Goal: Task Accomplishment & Management: Use online tool/utility

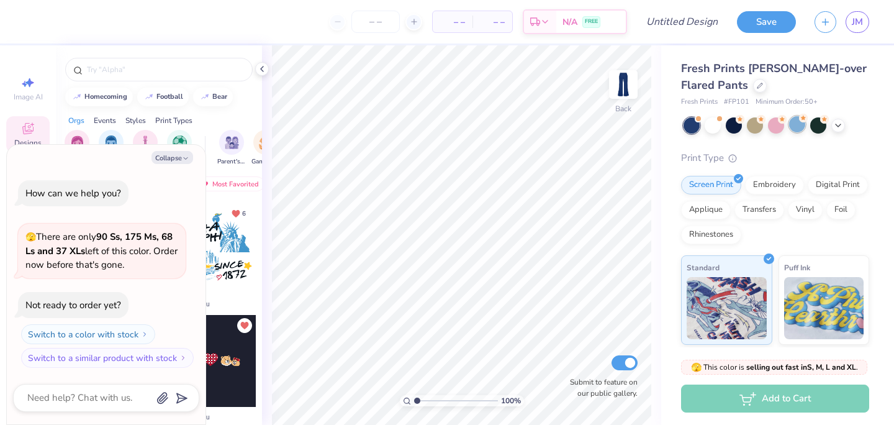
click at [799, 125] on div at bounding box center [797, 124] width 16 height 16
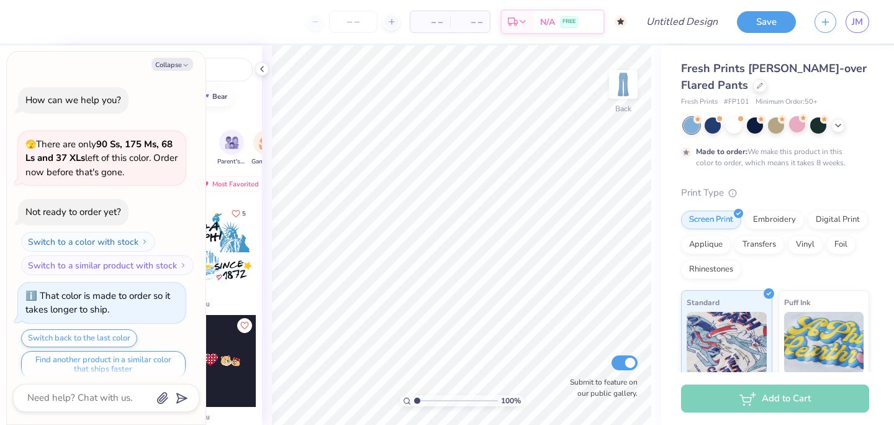
scroll to position [10, 0]
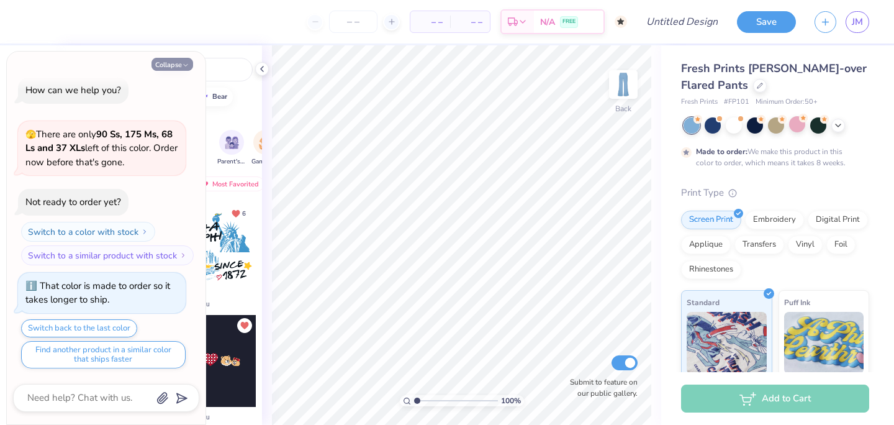
click at [171, 68] on button "Collapse" at bounding box center [172, 64] width 42 height 13
type textarea "x"
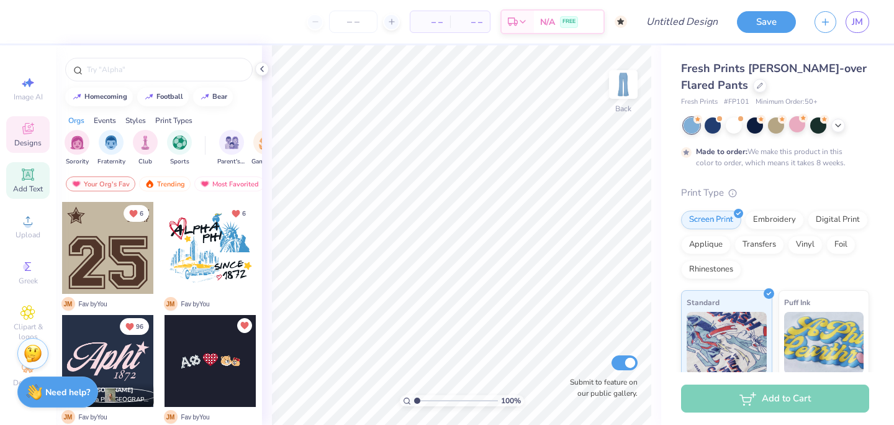
click at [29, 182] on div "Add Text" at bounding box center [27, 180] width 43 height 37
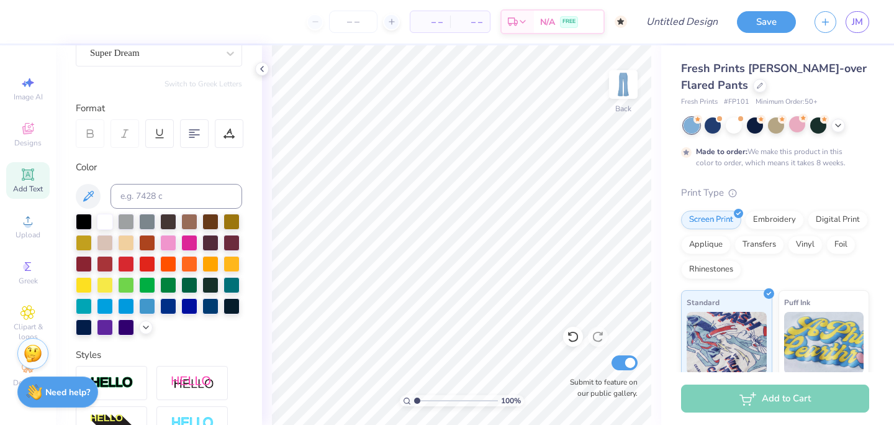
scroll to position [124, 0]
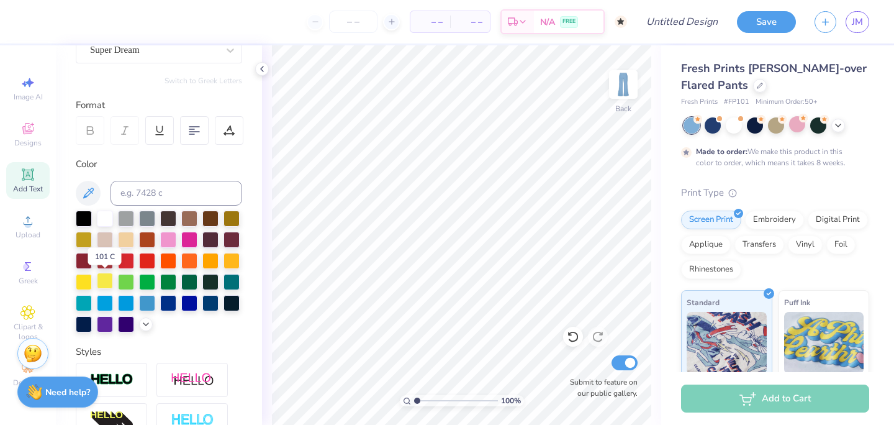
click at [105, 282] on div at bounding box center [105, 281] width 16 height 16
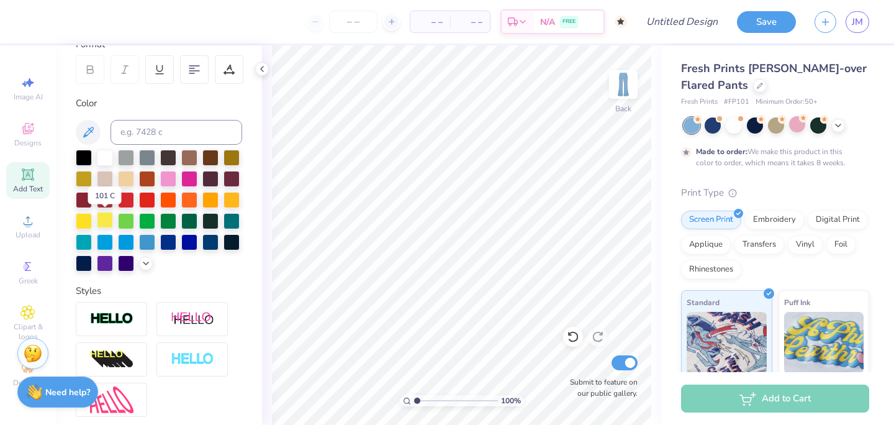
scroll to position [187, 0]
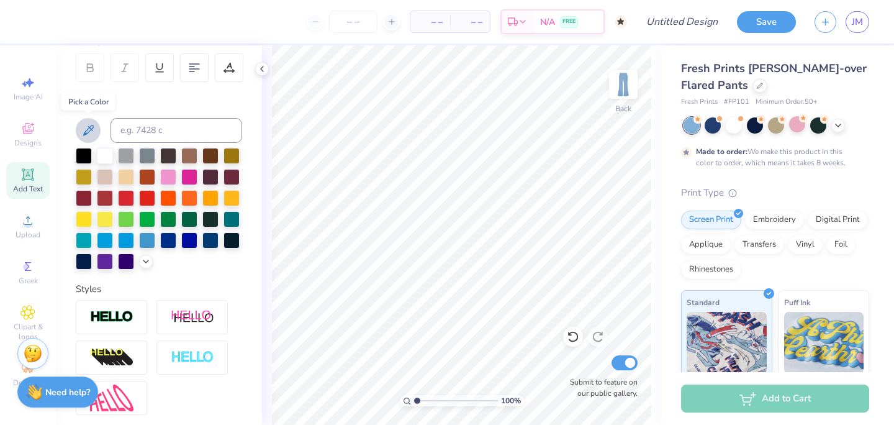
click at [89, 132] on icon at bounding box center [88, 130] width 15 height 15
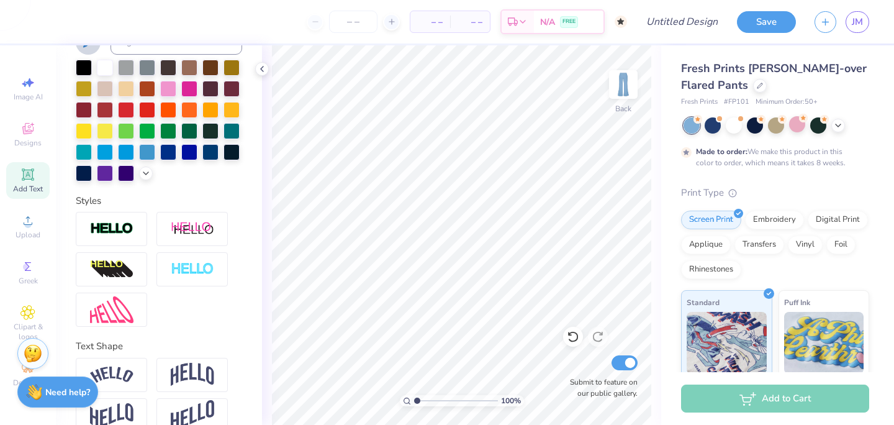
scroll to position [297, 0]
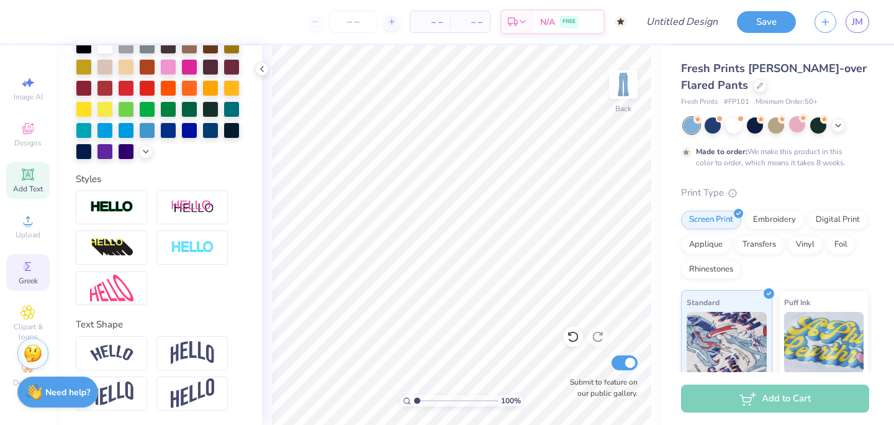
click at [28, 286] on div "Greek" at bounding box center [27, 272] width 43 height 37
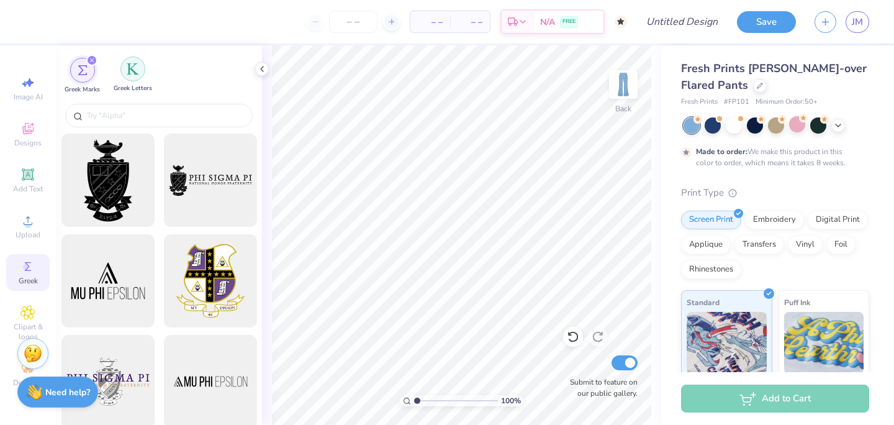
click at [137, 66] on img "filter for Greek Letters" at bounding box center [133, 69] width 12 height 12
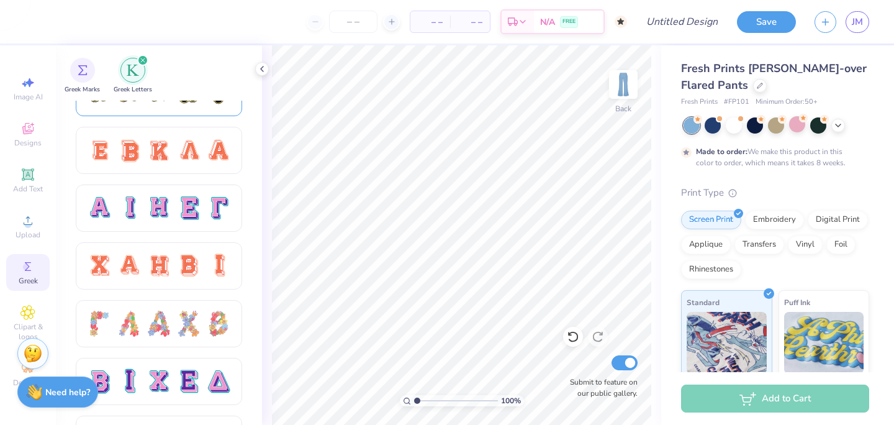
scroll to position [783, 0]
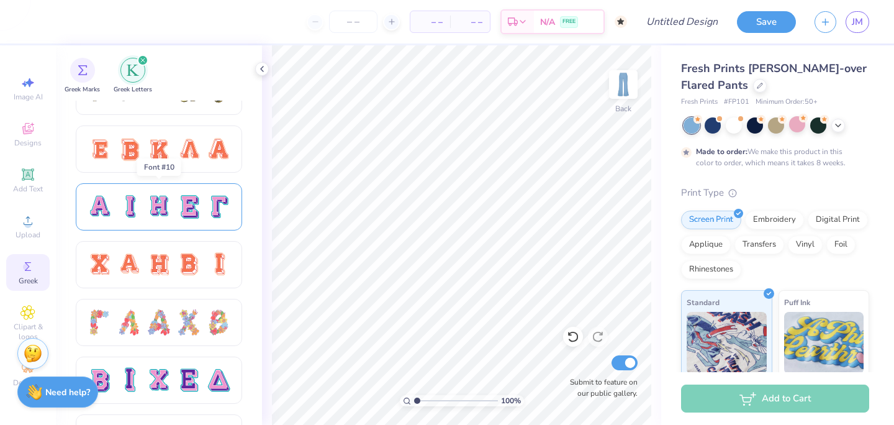
click at [119, 212] on div at bounding box center [129, 207] width 26 height 26
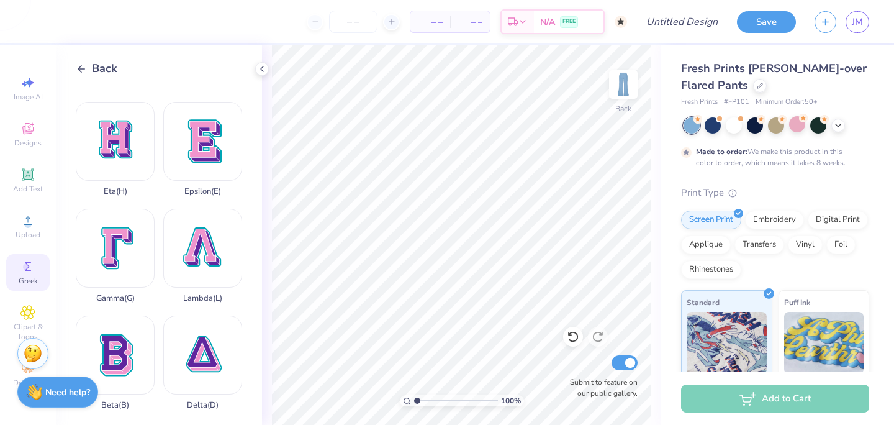
scroll to position [0, 0]
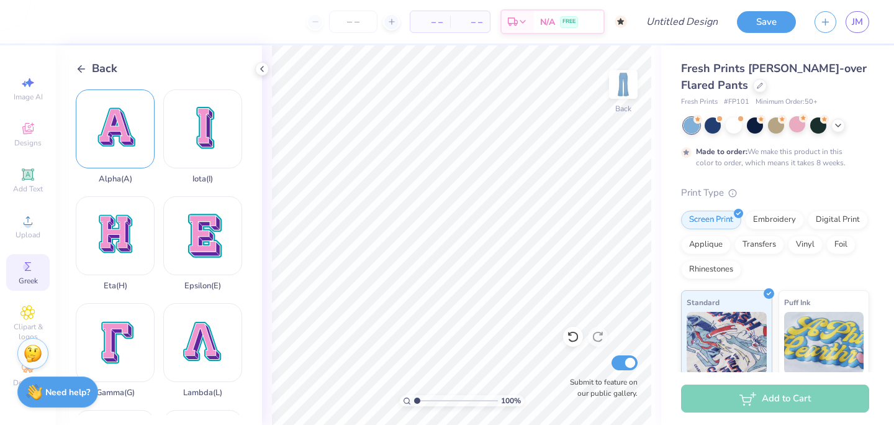
click at [116, 135] on div "Alpha ( A )" at bounding box center [115, 136] width 79 height 94
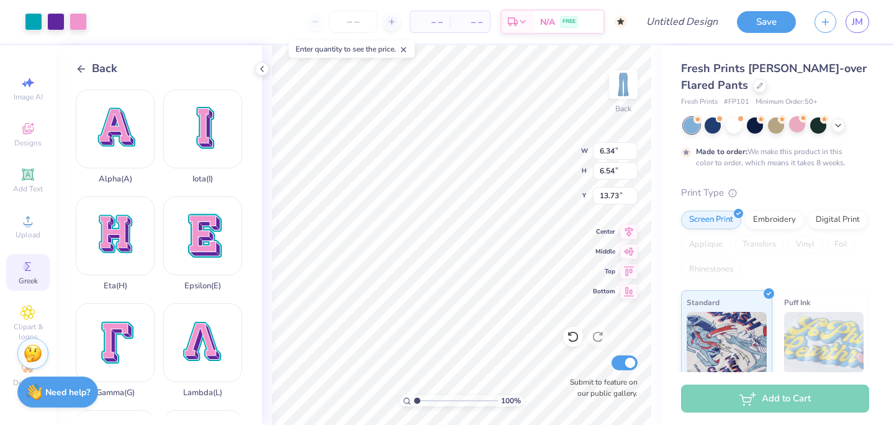
type input "0.85"
type input "0.88"
type input "19.39"
click at [621, 81] on img at bounding box center [623, 85] width 50 height 50
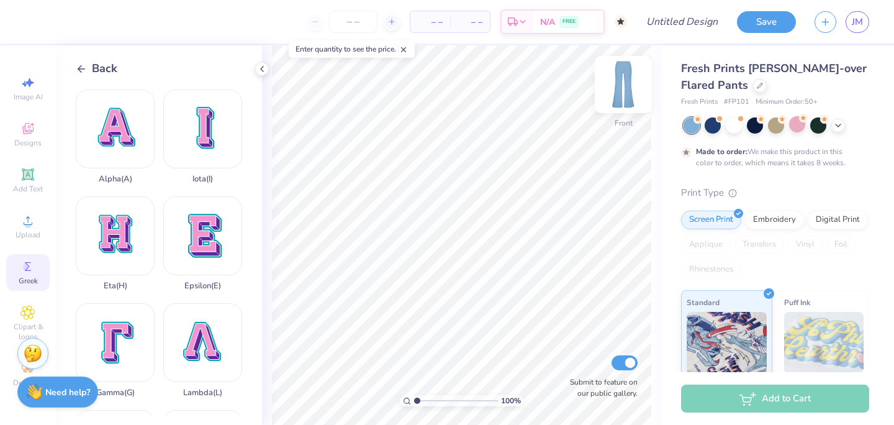
click at [620, 83] on img at bounding box center [623, 85] width 50 height 50
type input "19.42"
type input "4.40"
type input "4.54"
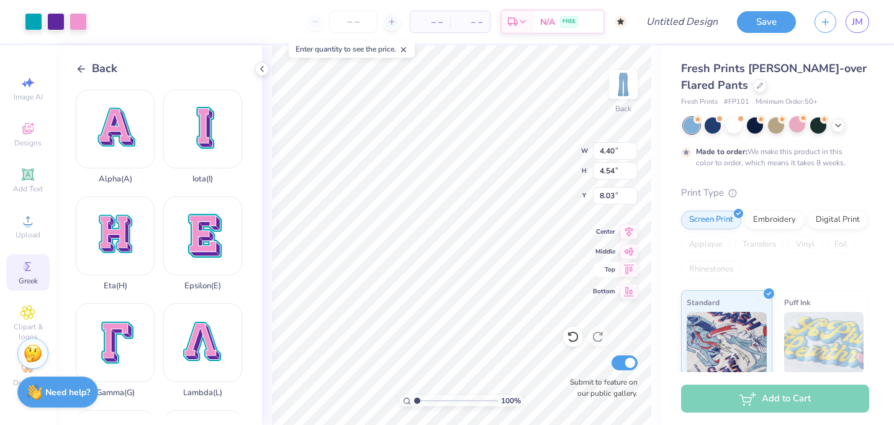
click at [634, 268] on icon at bounding box center [628, 269] width 17 height 15
type input "0.50"
click at [634, 268] on icon at bounding box center [628, 269] width 17 height 15
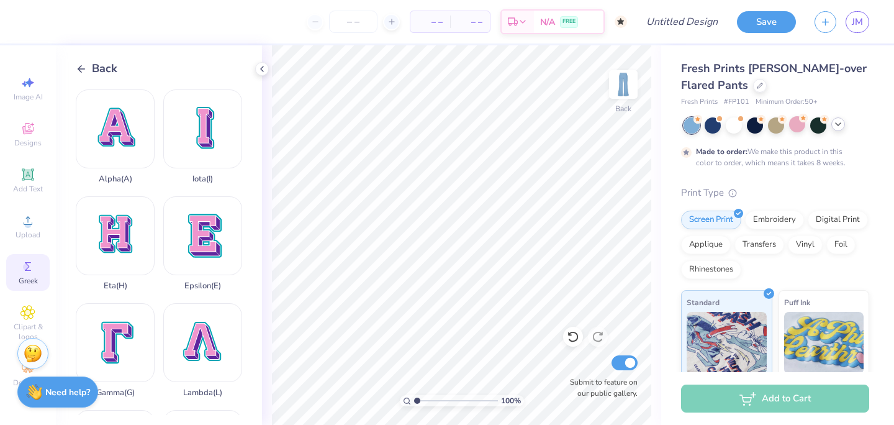
click at [836, 126] on icon at bounding box center [838, 124] width 10 height 10
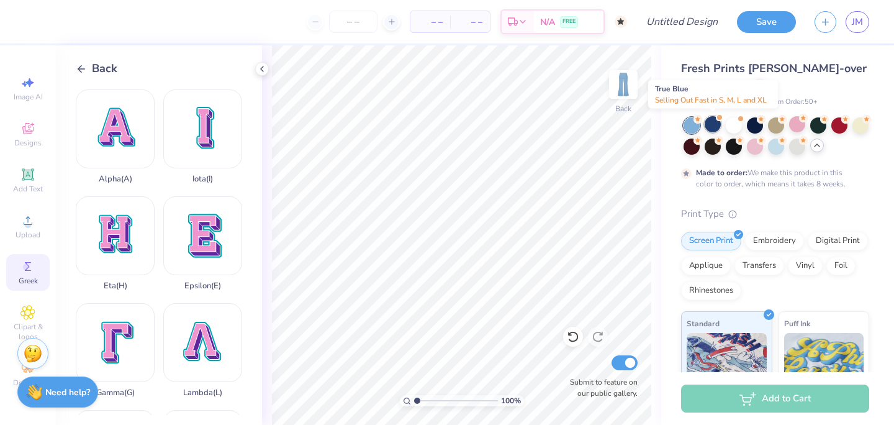
click at [716, 122] on div at bounding box center [713, 124] width 16 height 16
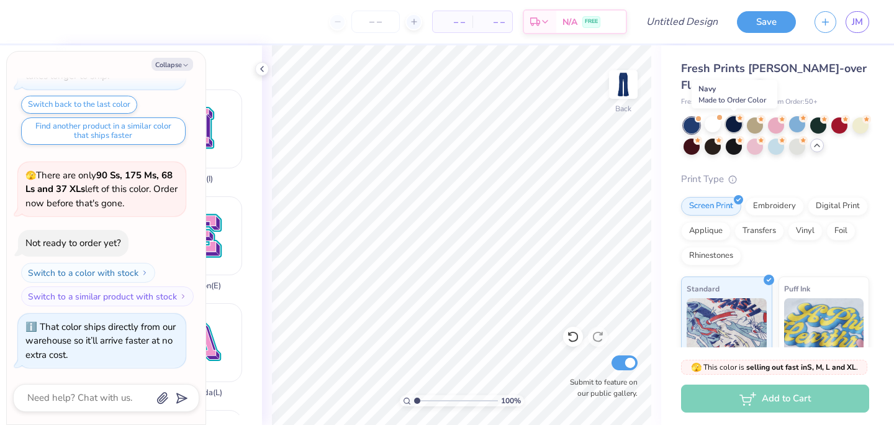
click at [732, 127] on div at bounding box center [734, 124] width 16 height 16
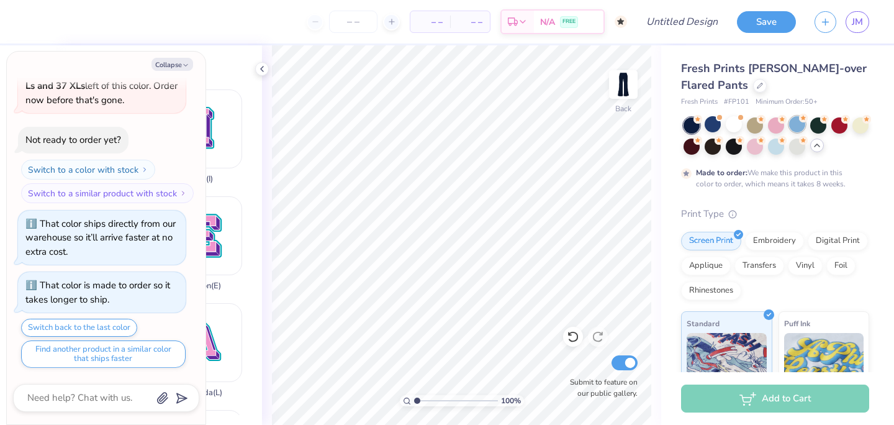
click at [795, 128] on div at bounding box center [797, 124] width 16 height 16
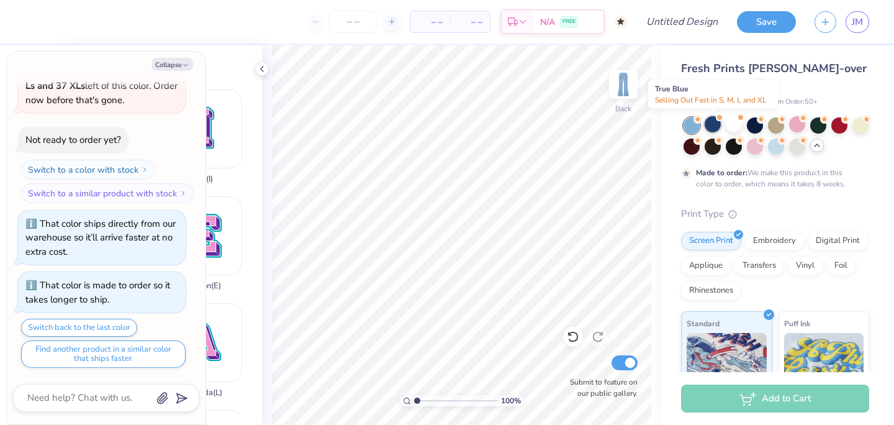
click at [710, 124] on div at bounding box center [713, 124] width 16 height 16
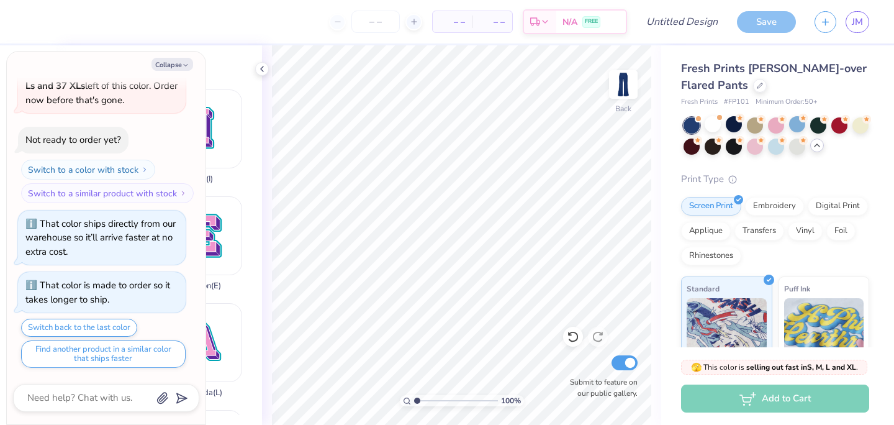
scroll to position [559, 0]
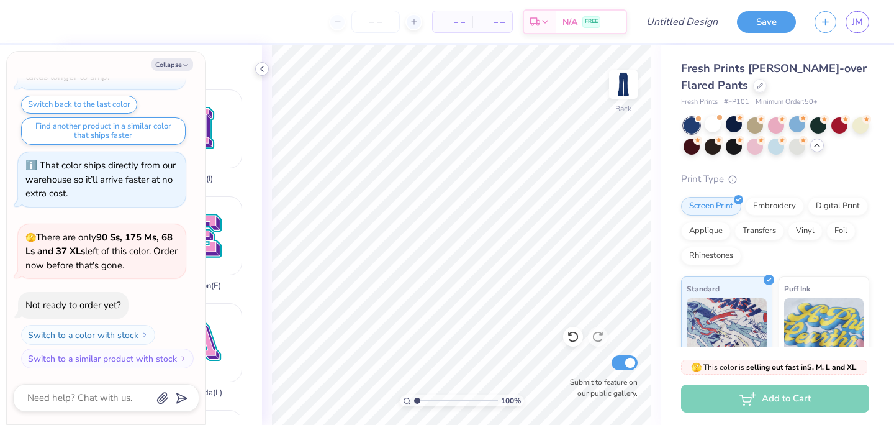
click at [260, 70] on icon at bounding box center [262, 69] width 10 height 10
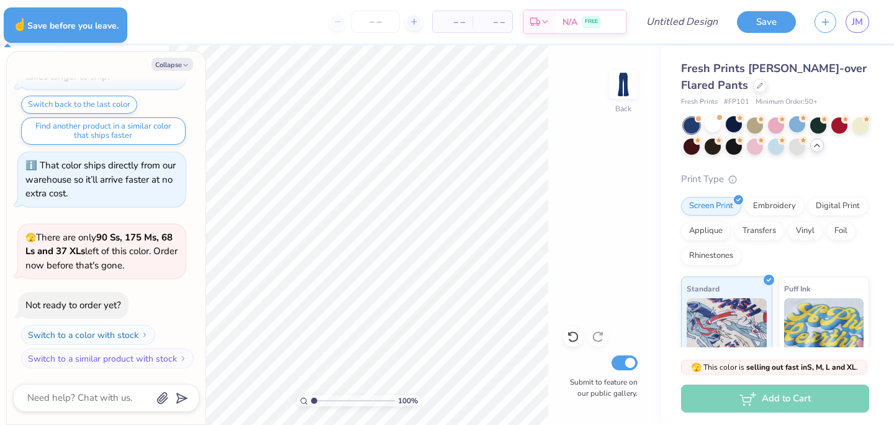
type textarea "x"
